Goal: Task Accomplishment & Management: Use online tool/utility

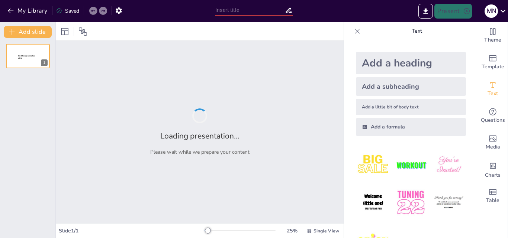
type input "Innovative Danger Sensing Alert System: Integration of GSM, GPS, and Vibration …"
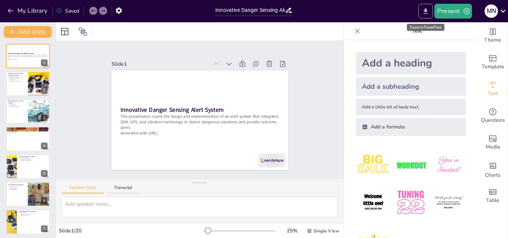
click at [423, 12] on icon "Export to PowerPoint" at bounding box center [425, 11] width 8 height 8
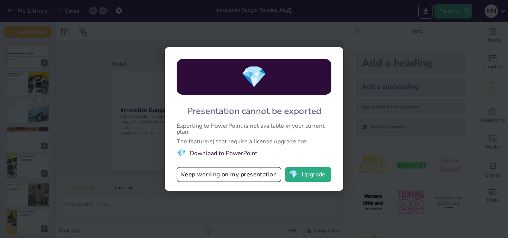
click at [244, 151] on li "💎 Download to PowerPoint" at bounding box center [254, 153] width 155 height 10
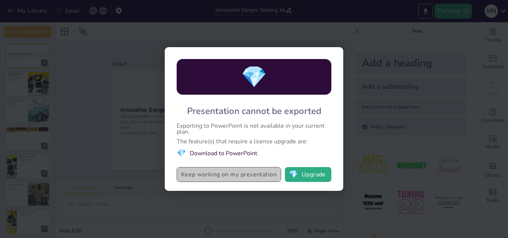
click at [246, 175] on button "Keep working on my presentation" at bounding box center [229, 174] width 104 height 15
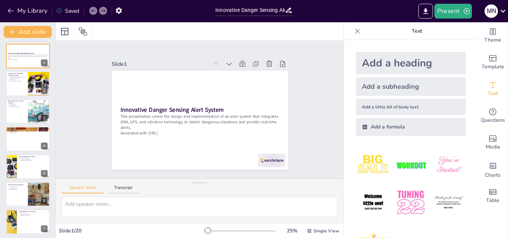
click at [499, 14] on icon at bounding box center [503, 11] width 10 height 10
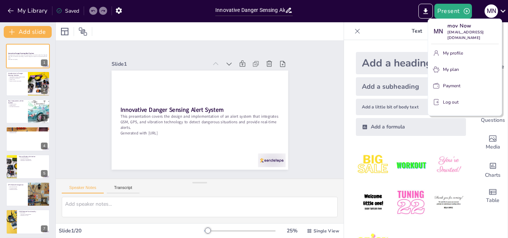
click at [424, 12] on div at bounding box center [254, 119] width 508 height 238
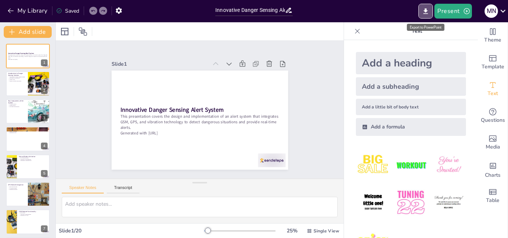
click at [424, 12] on icon "Export to PowerPoint" at bounding box center [425, 11] width 8 height 8
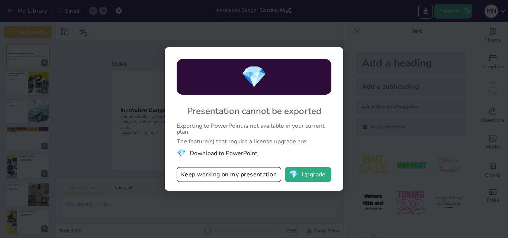
click at [244, 176] on button "Keep working on my presentation" at bounding box center [229, 174] width 104 height 15
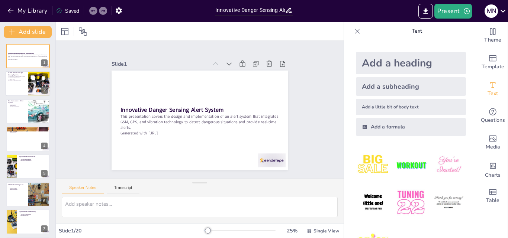
click at [16, 81] on div at bounding box center [28, 83] width 45 height 25
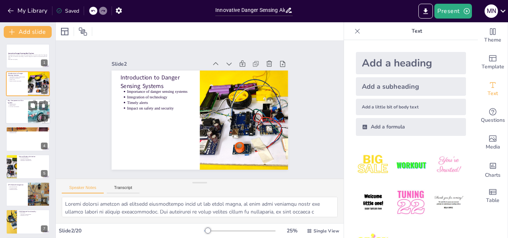
click at [21, 103] on p "Key Components of the System" at bounding box center [17, 102] width 18 height 4
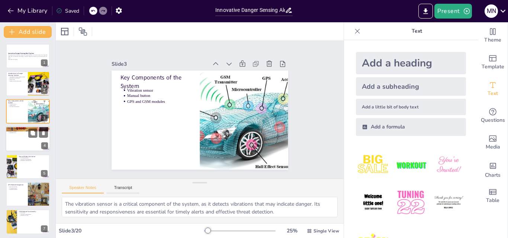
click at [25, 135] on div at bounding box center [28, 138] width 45 height 25
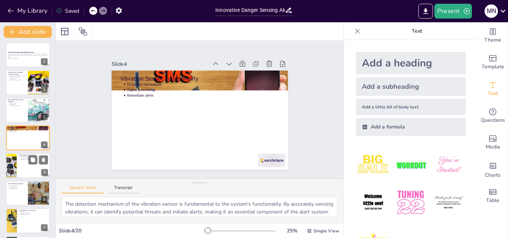
click at [18, 173] on div at bounding box center [28, 165] width 45 height 25
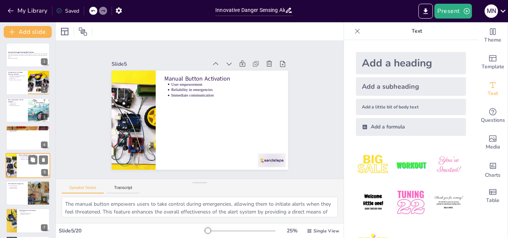
scroll to position [29, 0]
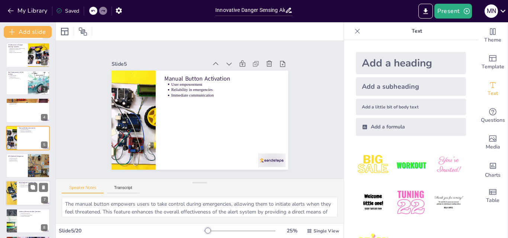
click at [19, 203] on div at bounding box center [28, 193] width 45 height 25
type textarea "SMS alerts are a primary method of communication in this system. The GSM module…"
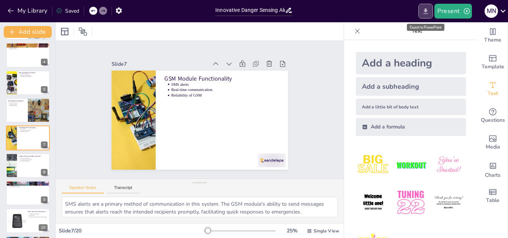
click at [427, 13] on icon "Export to PowerPoint" at bounding box center [425, 11] width 8 height 8
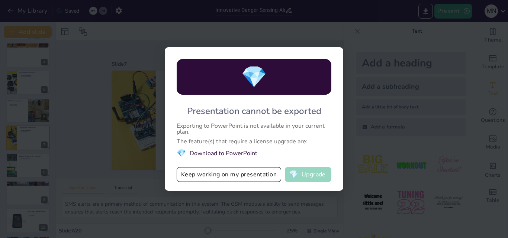
click at [308, 177] on button "💎 Upgrade" at bounding box center [308, 174] width 46 height 15
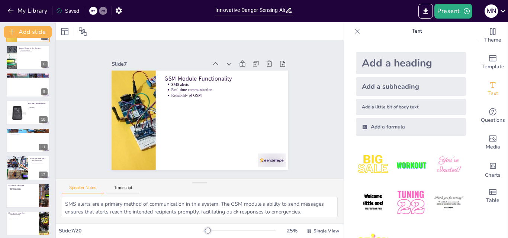
scroll to position [362, 0]
